Goal: Information Seeking & Learning: Learn about a topic

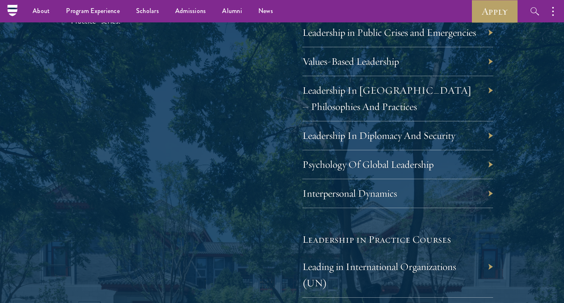
scroll to position [1451, 0]
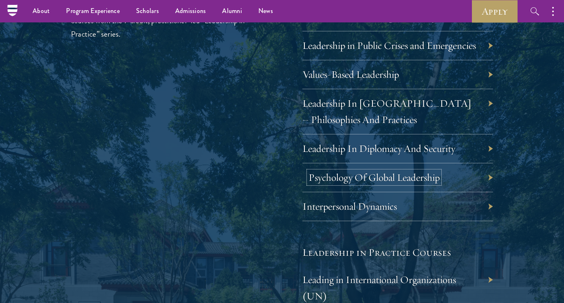
click at [429, 179] on link "Psychology Of Global Leadership" at bounding box center [374, 177] width 131 height 13
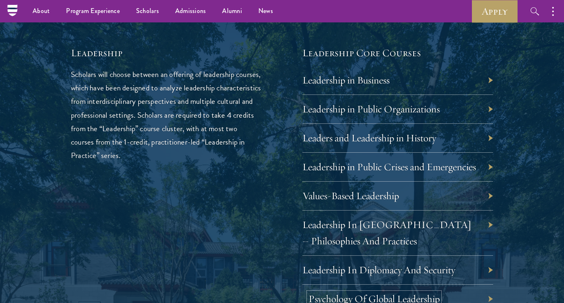
scroll to position [1329, 0]
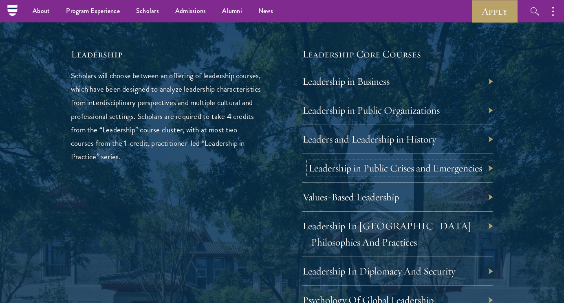
click at [418, 166] on link "Leadership in Public Crises and Emergencies" at bounding box center [396, 168] width 174 height 13
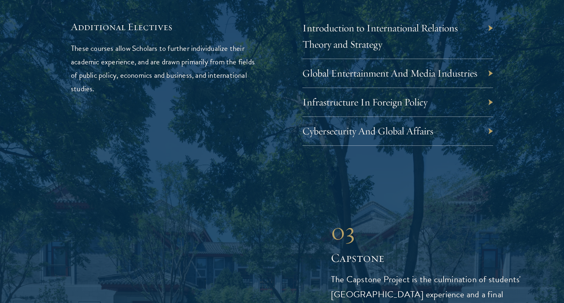
scroll to position [2705, 0]
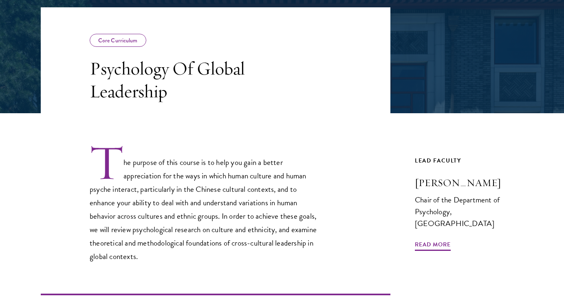
scroll to position [157, 0]
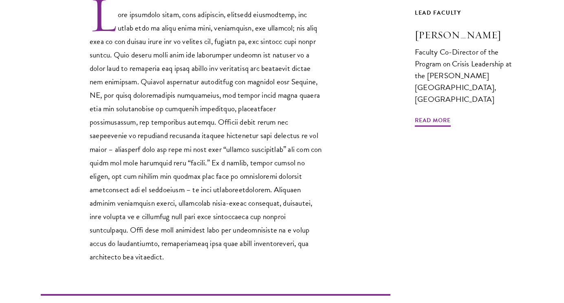
scroll to position [288, 0]
